Goal: Book appointment/travel/reservation

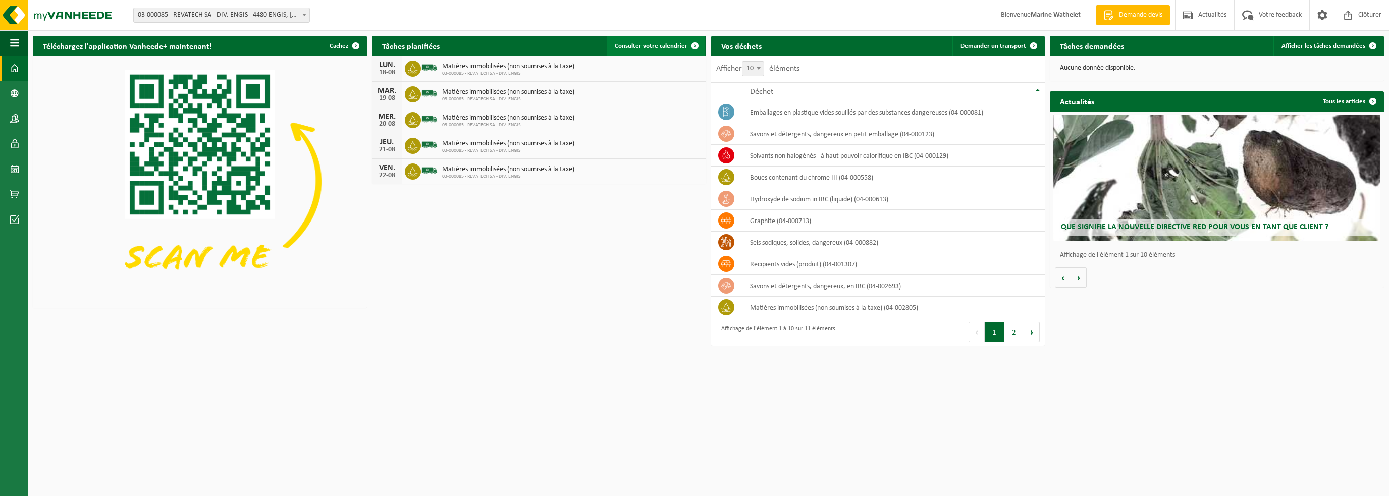
click at [661, 48] on span "Consulter votre calendrier" at bounding box center [651, 46] width 73 height 7
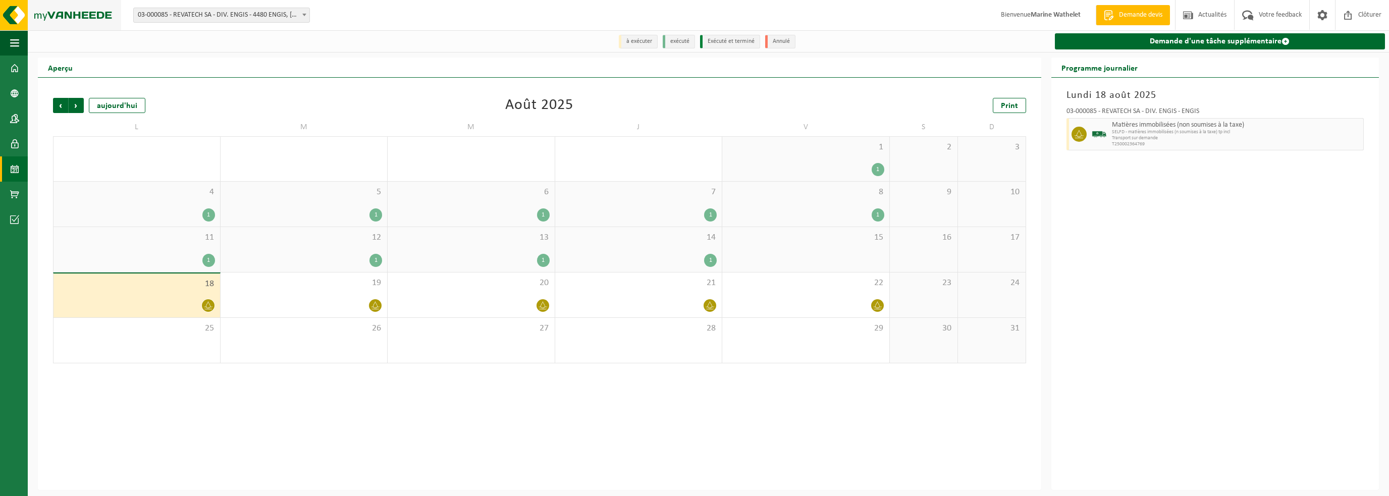
click at [51, 12] on img at bounding box center [60, 15] width 121 height 30
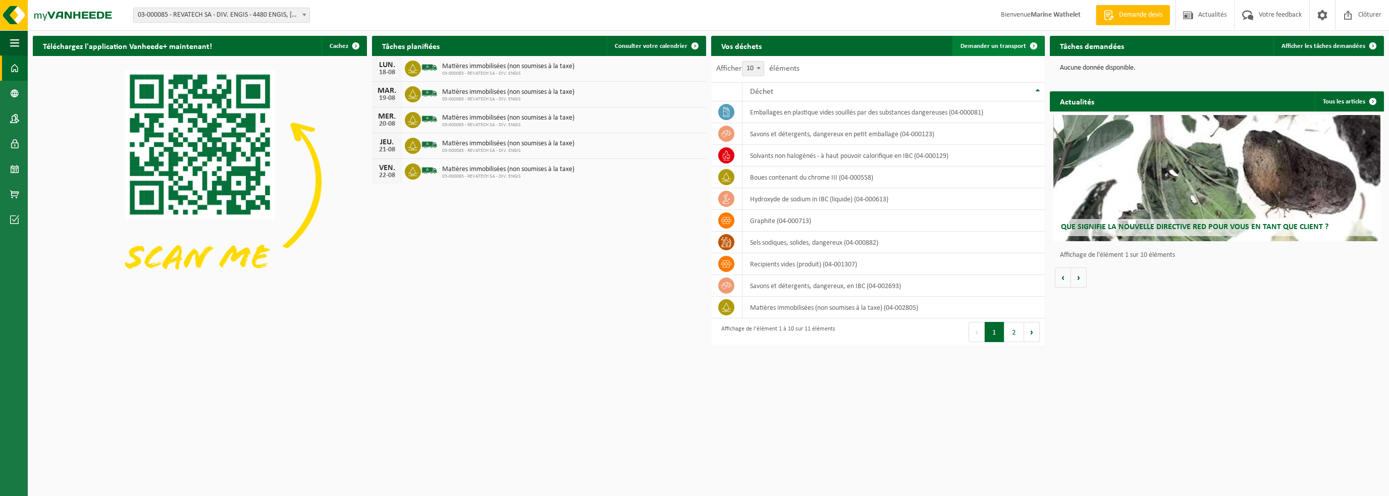
click at [1021, 43] on span "Demander un transport" at bounding box center [993, 46] width 66 height 7
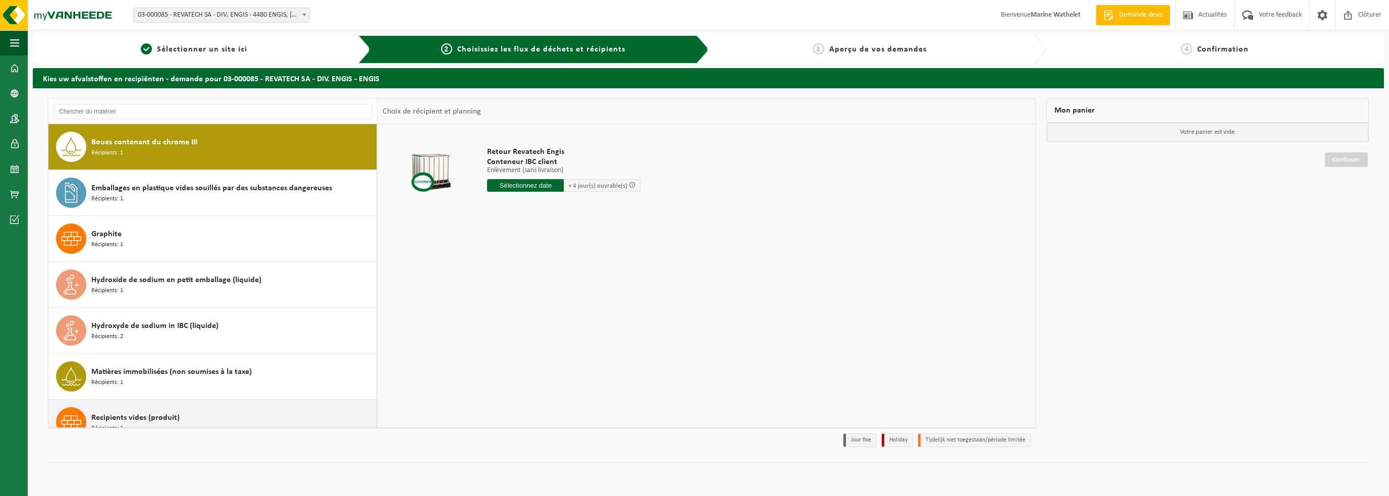
drag, startPoint x: 147, startPoint y: 367, endPoint x: 158, endPoint y: 356, distance: 15.7
click at [147, 367] on span "Matières immobilisées (non soumises à la taxe)" at bounding box center [171, 372] width 160 height 12
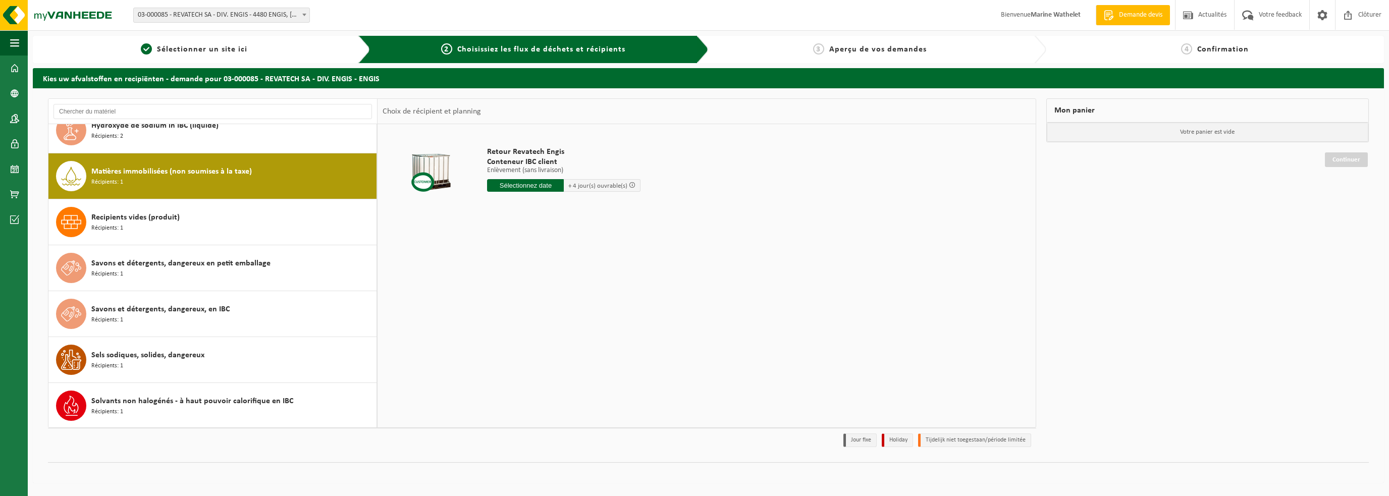
scroll to position [200, 0]
click at [524, 184] on input "text" at bounding box center [525, 185] width 77 height 13
click at [510, 183] on input "text" at bounding box center [537, 185] width 101 height 13
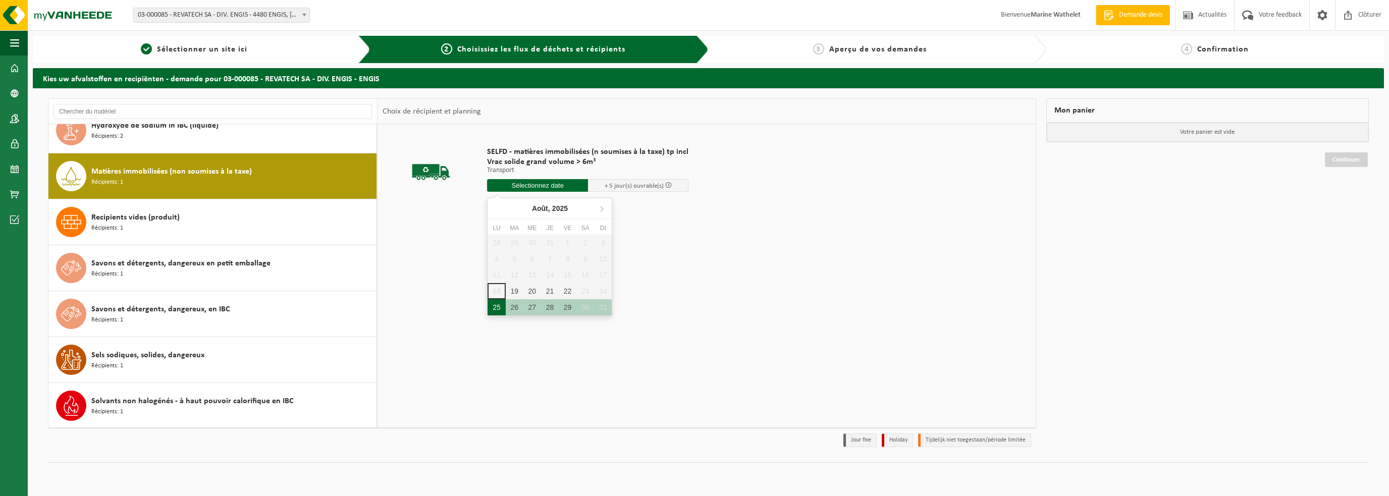
click at [499, 306] on div "25" at bounding box center [496, 307] width 18 height 16
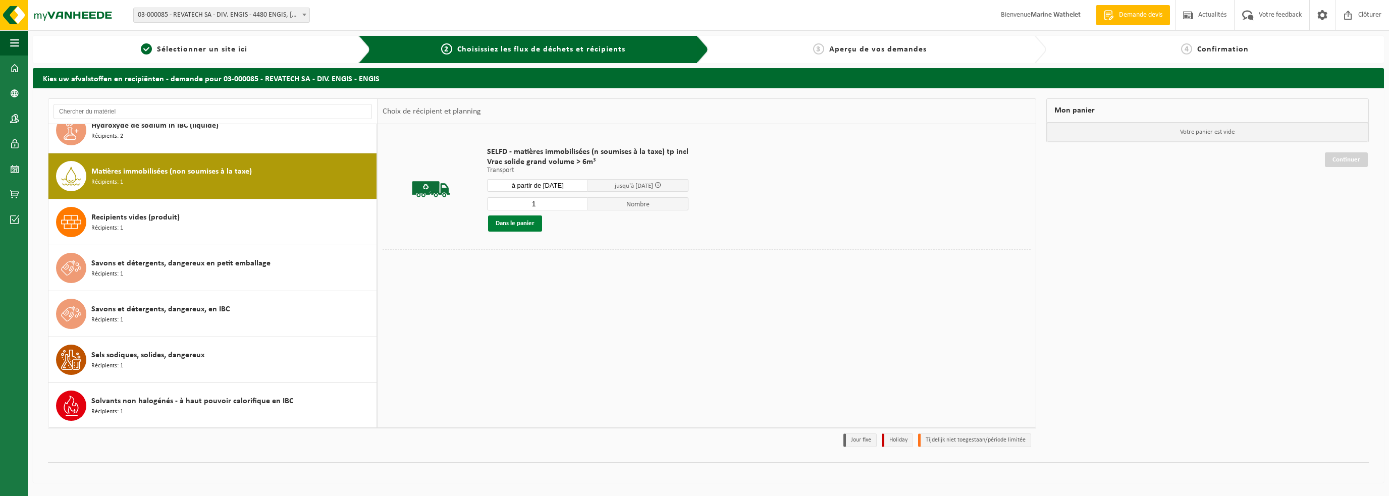
click at [511, 220] on button "Dans le panier" at bounding box center [515, 223] width 54 height 16
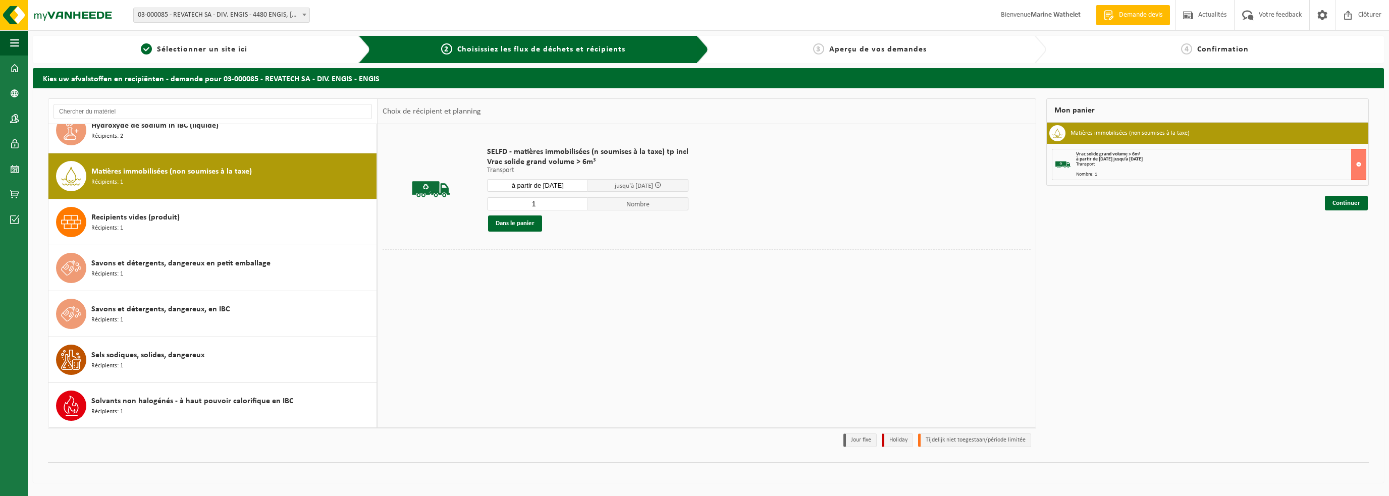
click at [521, 188] on input "à partir de 2025-08-25" at bounding box center [537, 185] width 101 height 13
click at [519, 304] on div "26" at bounding box center [515, 307] width 18 height 16
click at [514, 230] on button "Dans le panier" at bounding box center [515, 223] width 54 height 16
click at [525, 184] on input "à partir de 2025-08-26" at bounding box center [537, 185] width 101 height 13
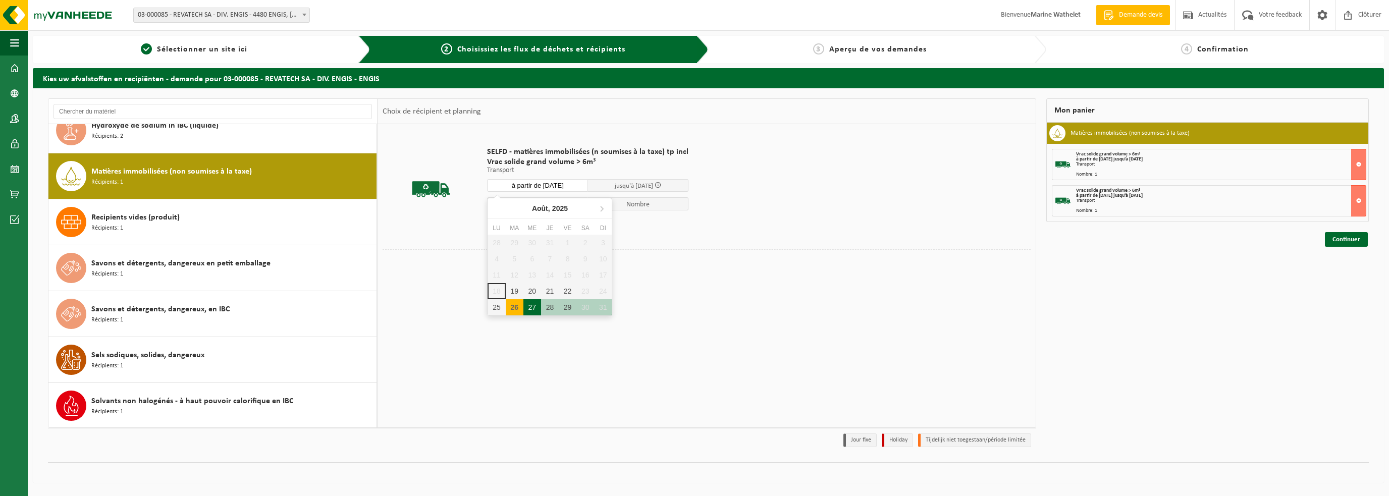
click at [527, 309] on div "27" at bounding box center [532, 307] width 18 height 16
click at [502, 225] on button "Dans le panier" at bounding box center [515, 223] width 54 height 16
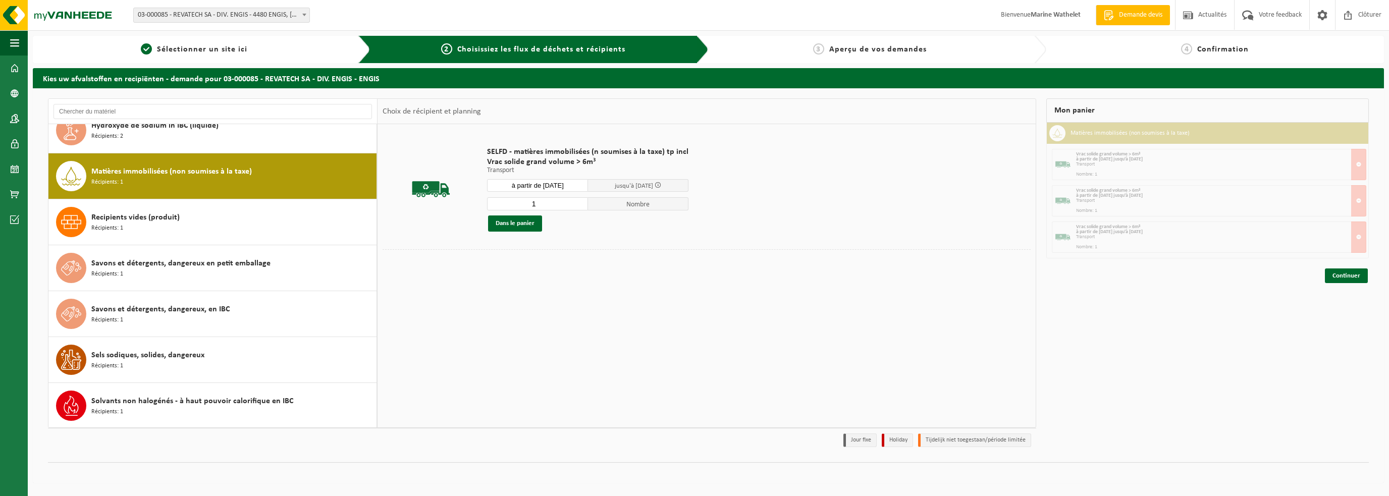
click at [511, 179] on input "à partir de 2025-08-27" at bounding box center [537, 185] width 101 height 13
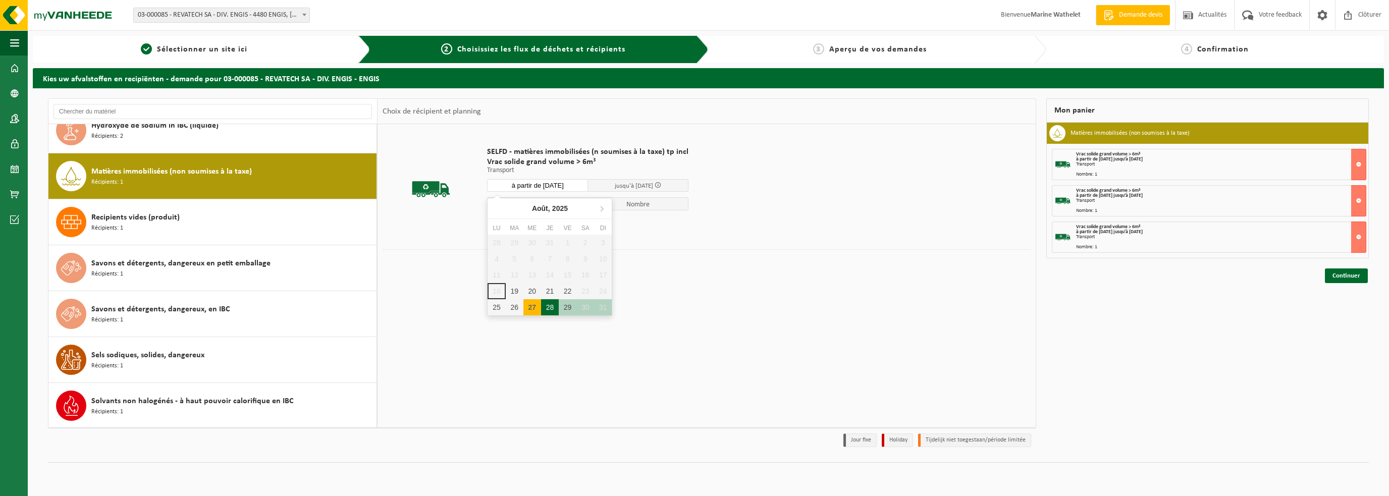
click at [545, 304] on div "28" at bounding box center [550, 307] width 18 height 16
click at [510, 228] on button "Dans le panier" at bounding box center [515, 223] width 54 height 16
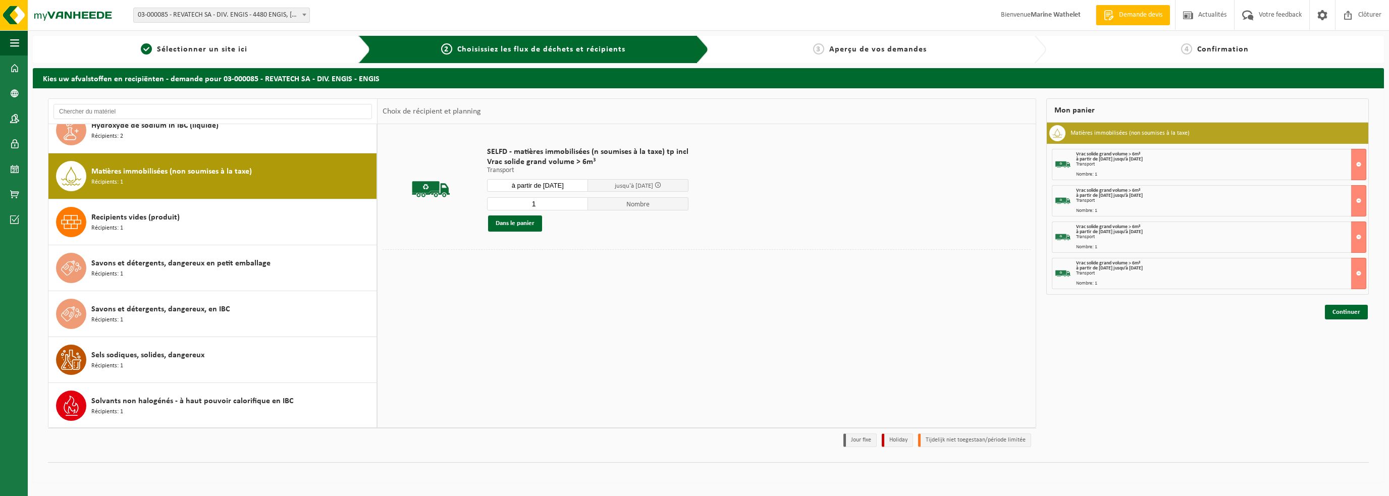
click at [517, 186] on input "à partir de 2025-08-28" at bounding box center [537, 185] width 101 height 13
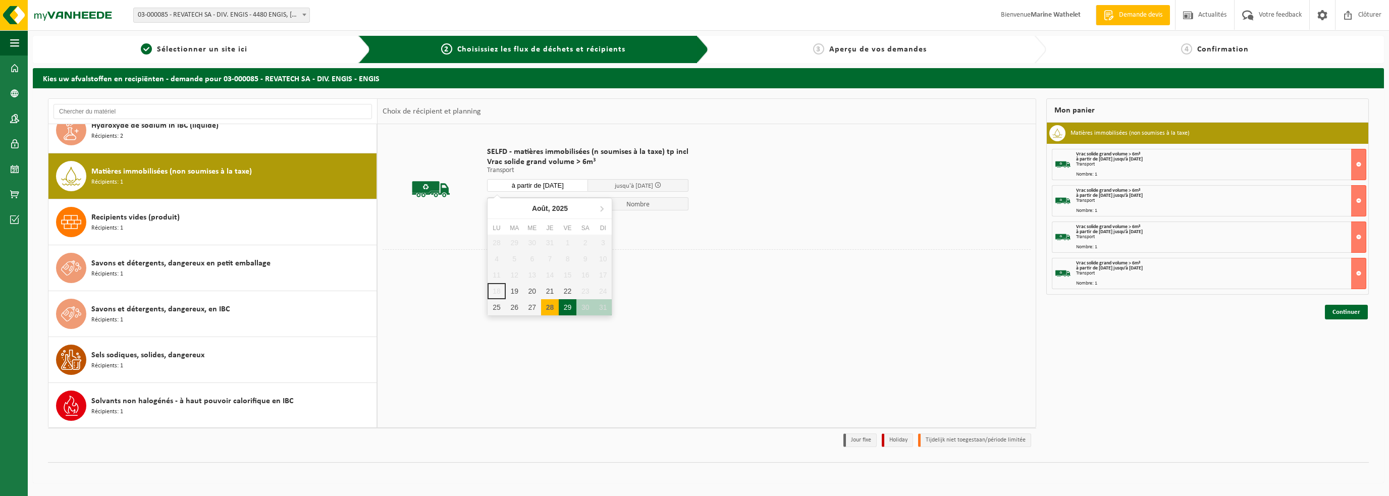
click at [565, 308] on div "29" at bounding box center [568, 307] width 18 height 16
type input "à partir de 2025-08-29"
click at [520, 226] on button "Dans le panier" at bounding box center [515, 223] width 54 height 16
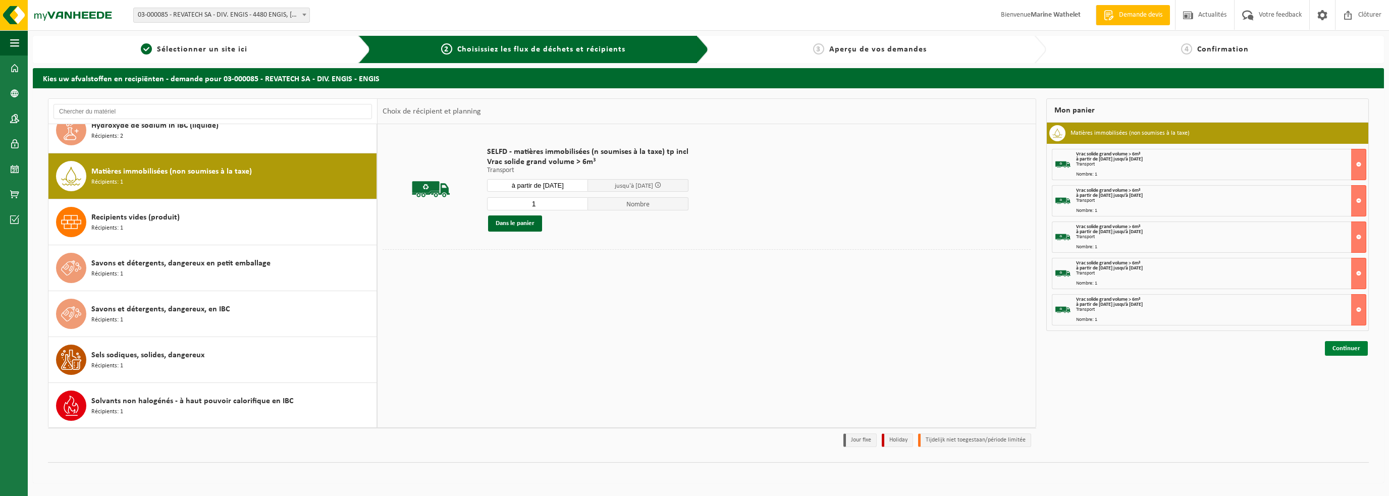
click at [1341, 346] on link "Continuer" at bounding box center [1346, 348] width 43 height 15
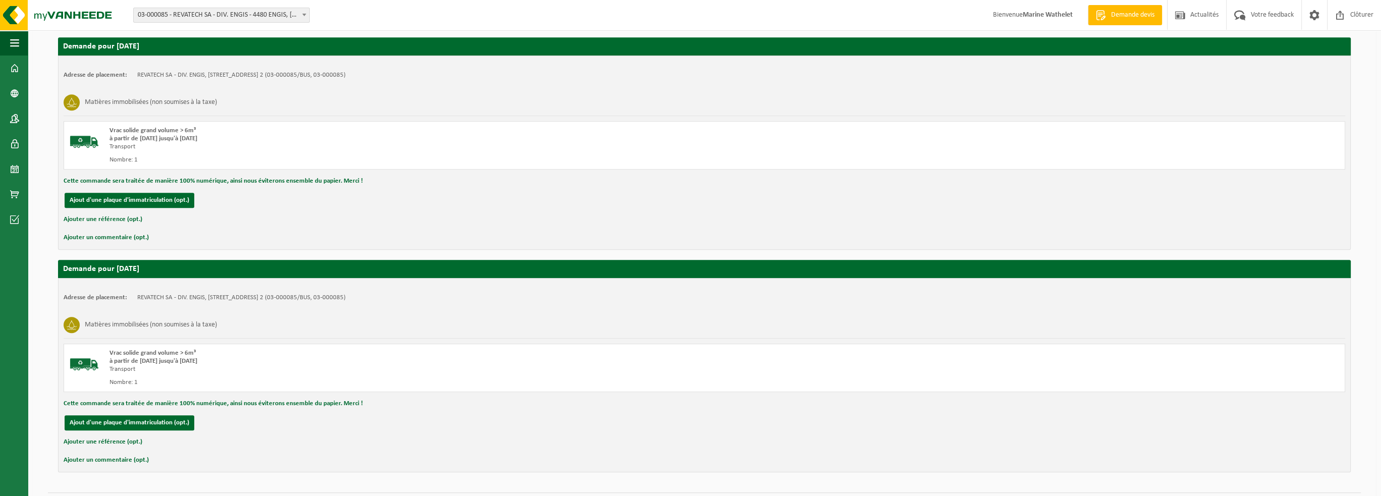
scroll to position [862, 0]
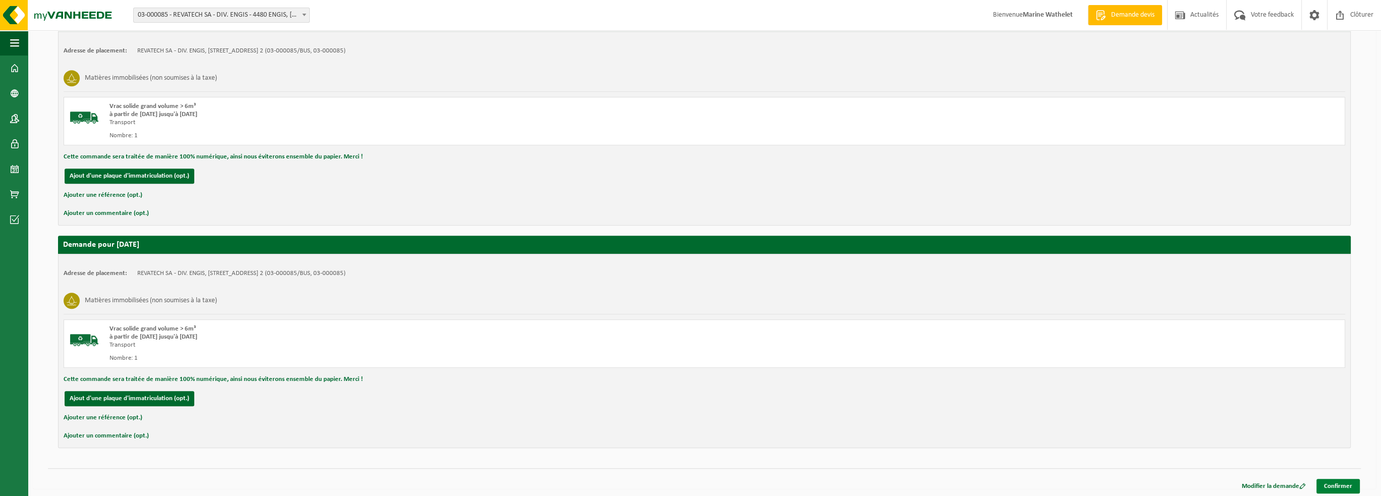
click at [1344, 486] on link "Confirmer" at bounding box center [1338, 486] width 43 height 15
